Goal: Find specific page/section: Find specific page/section

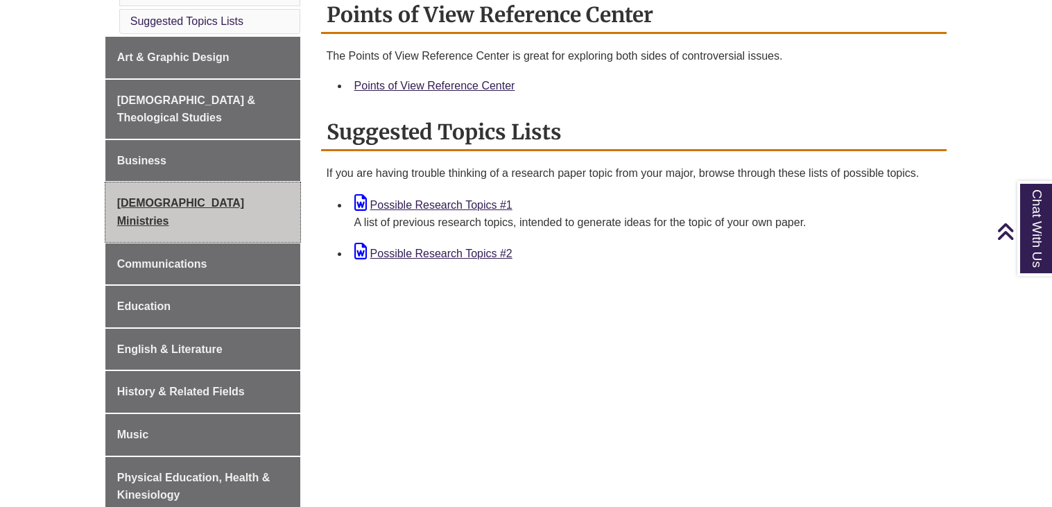
scroll to position [499, 0]
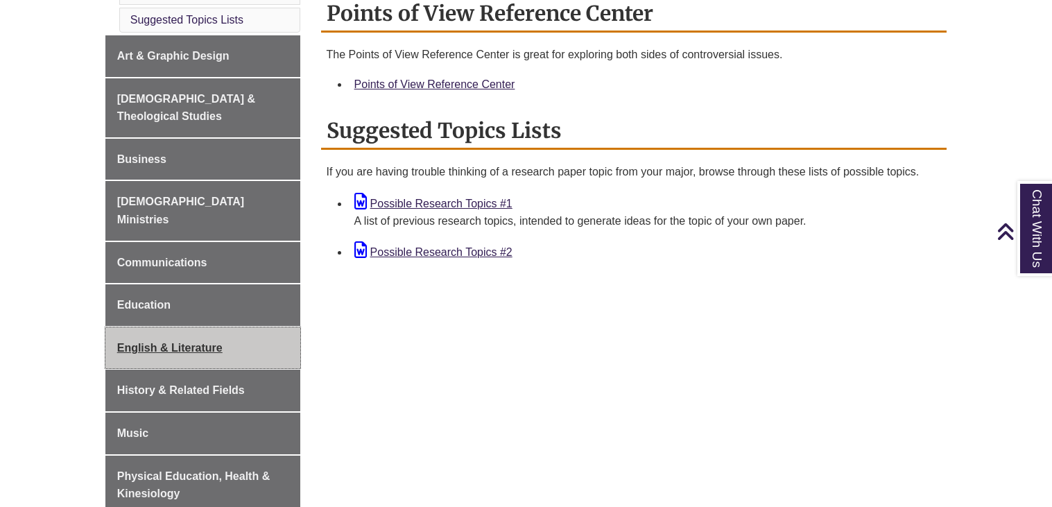
click at [168, 327] on link "English & Literature" at bounding box center [202, 348] width 195 height 42
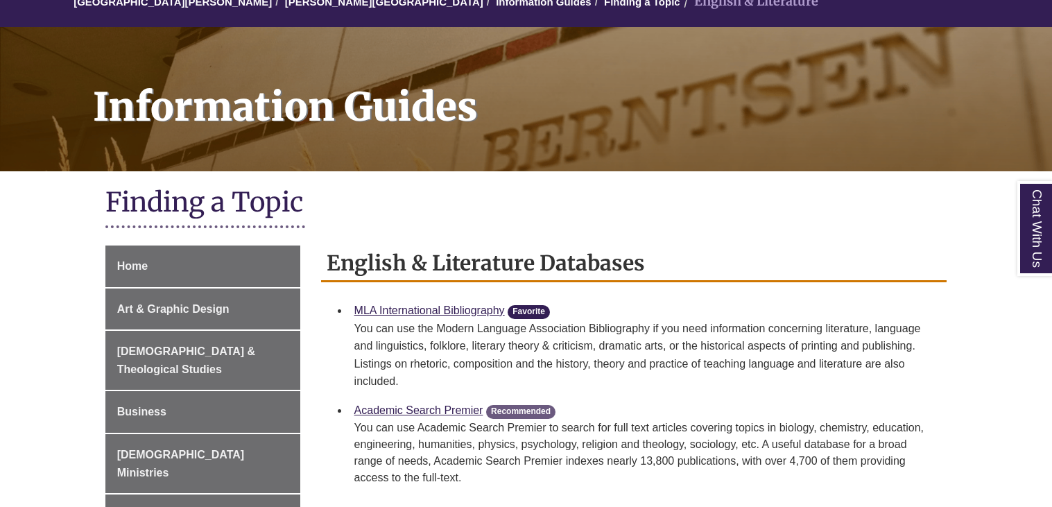
scroll to position [164, 0]
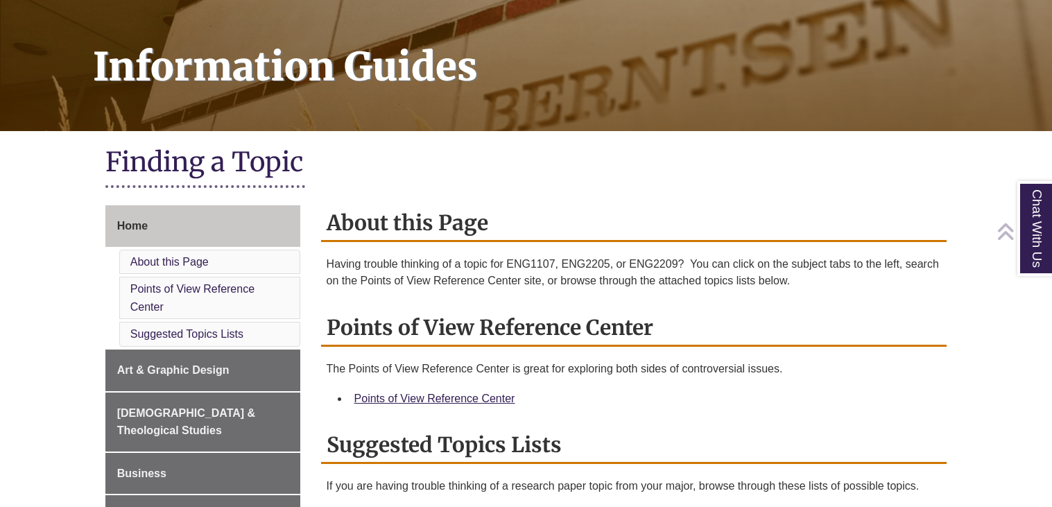
scroll to position [189, 0]
